Goal: Transaction & Acquisition: Book appointment/travel/reservation

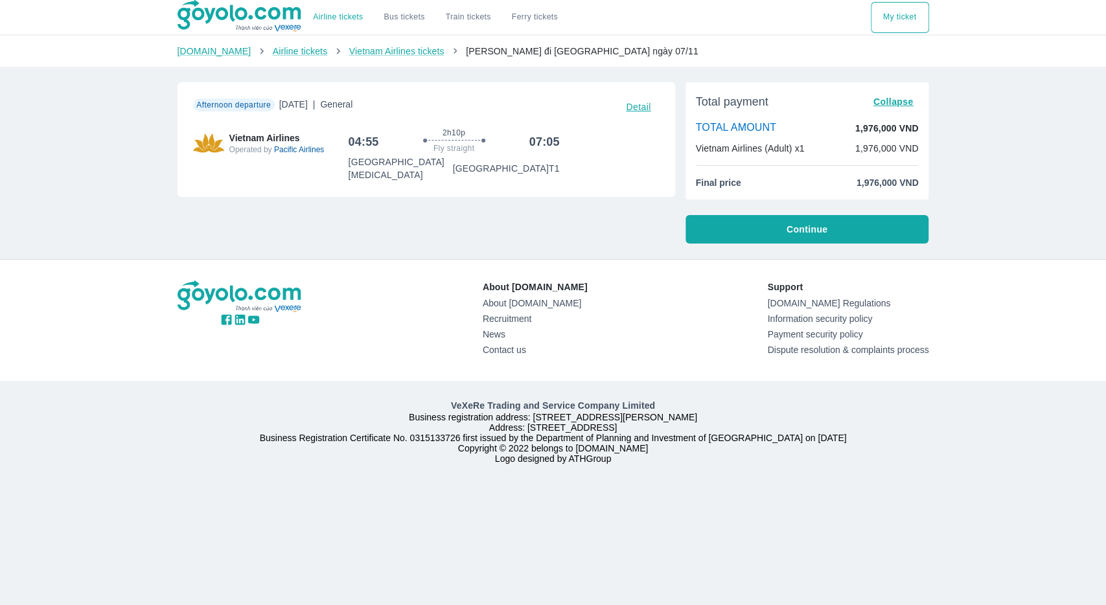
click at [797, 239] on button "Continue" at bounding box center [807, 229] width 244 height 28
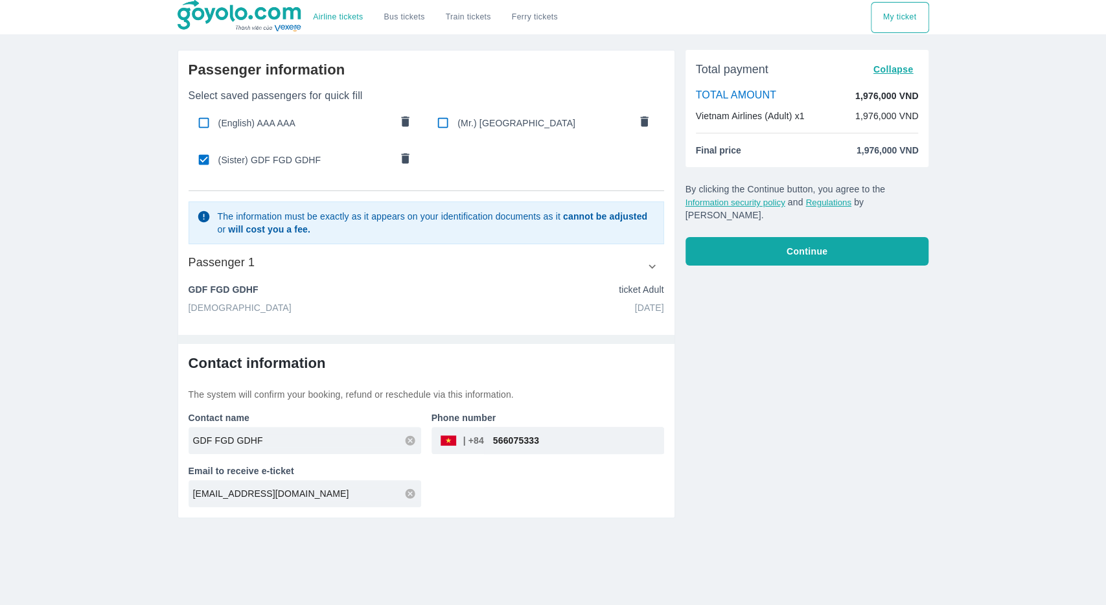
click at [804, 245] on span "Continue" at bounding box center [806, 251] width 41 height 13
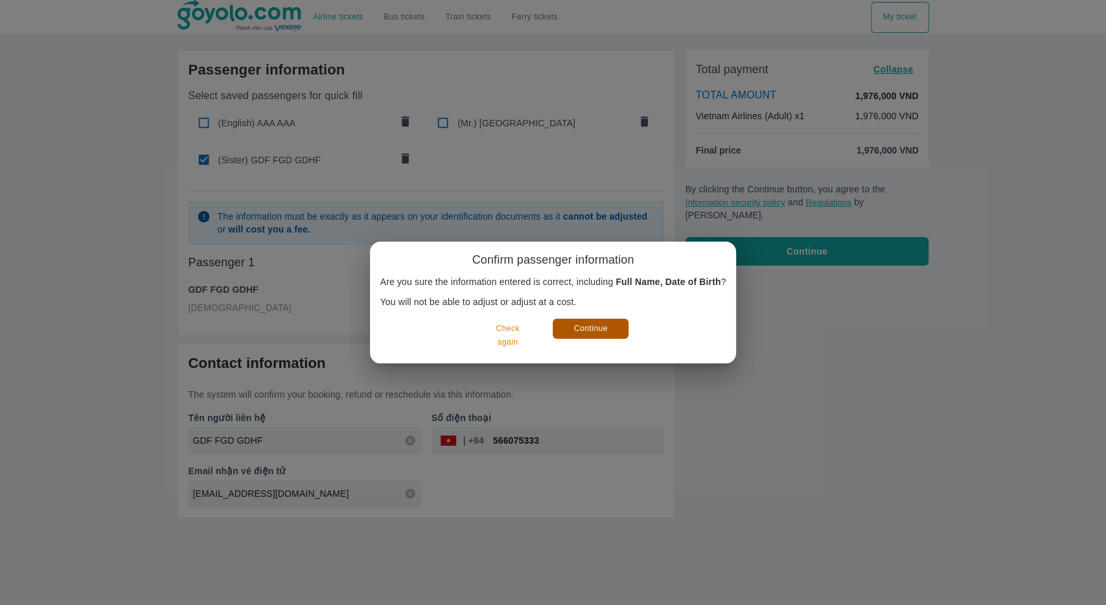
click at [588, 334] on button "Continue" at bounding box center [590, 329] width 76 height 20
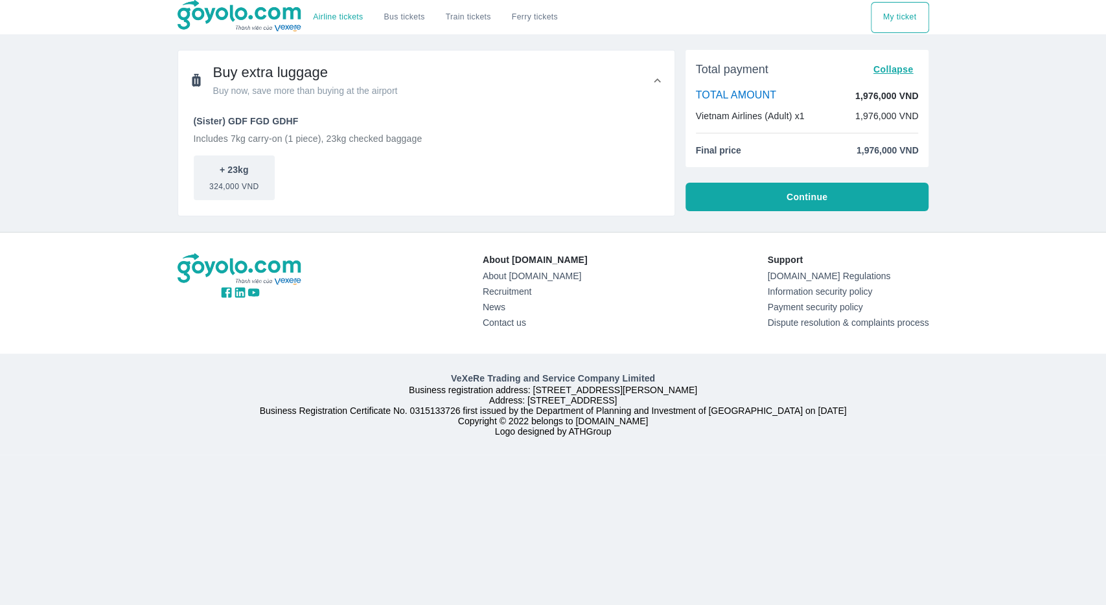
click at [762, 191] on button "Continue" at bounding box center [807, 197] width 244 height 28
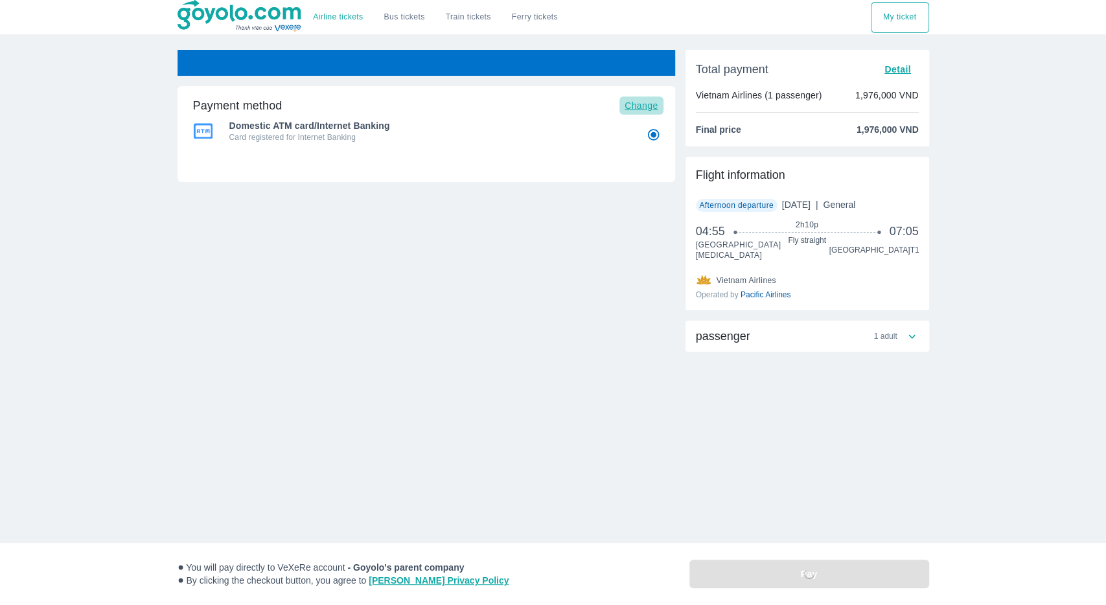
click at [650, 106] on span "Change" at bounding box center [641, 105] width 34 height 10
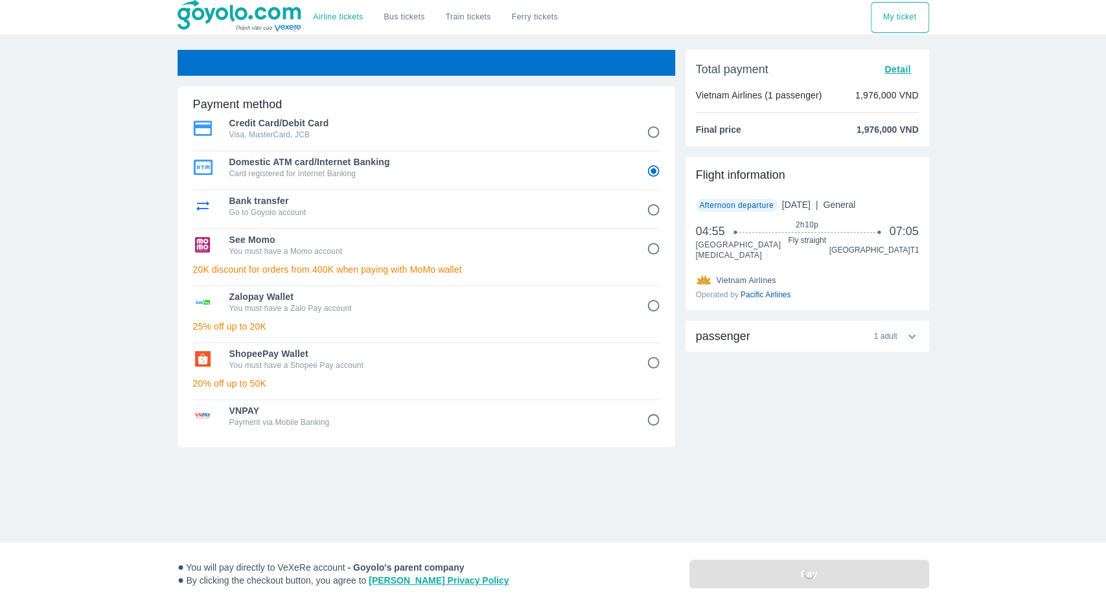
radio input "false"
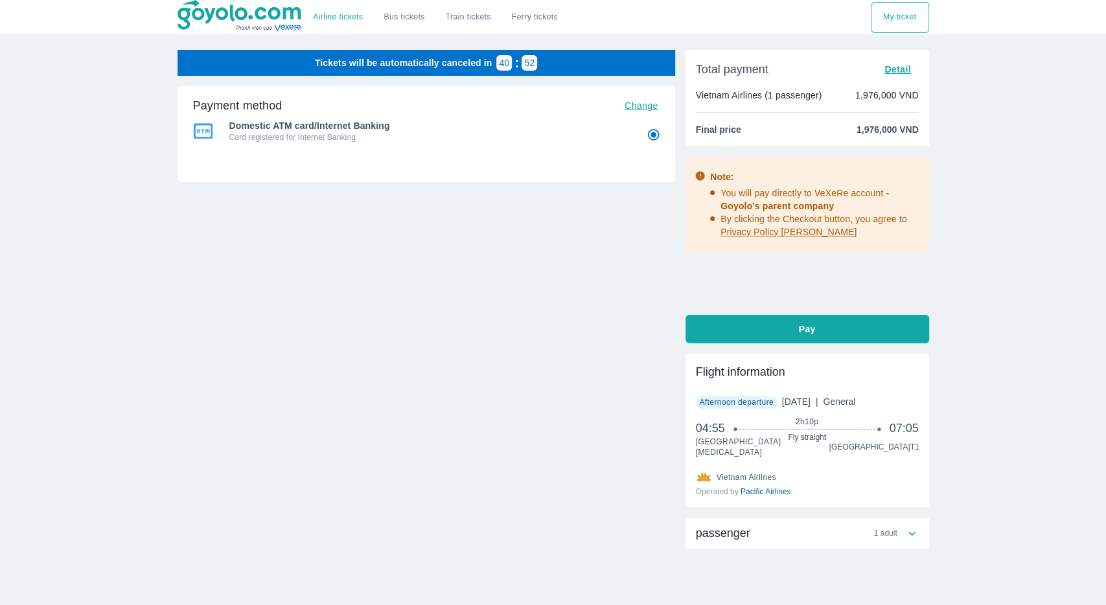
click at [810, 330] on span "Pay" at bounding box center [807, 329] width 17 height 13
radio input "false"
